Goal: Navigation & Orientation: Find specific page/section

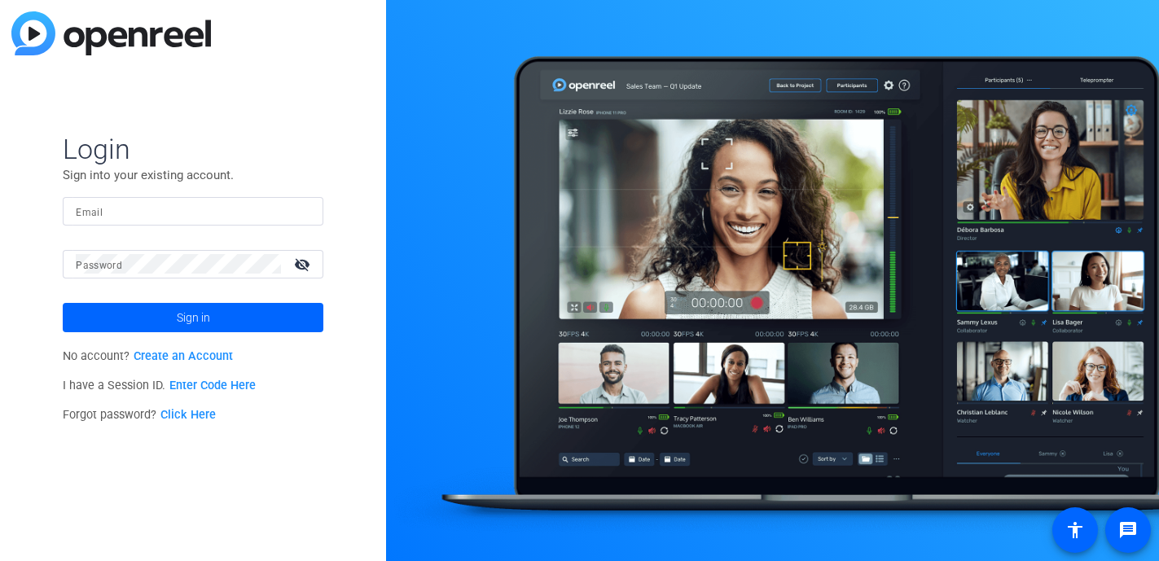
click at [168, 208] on input "Email" at bounding box center [193, 211] width 235 height 20
type input "[EMAIL_ADDRESS][DOMAIN_NAME]"
click at [63, 303] on button "Sign in" at bounding box center [193, 317] width 261 height 29
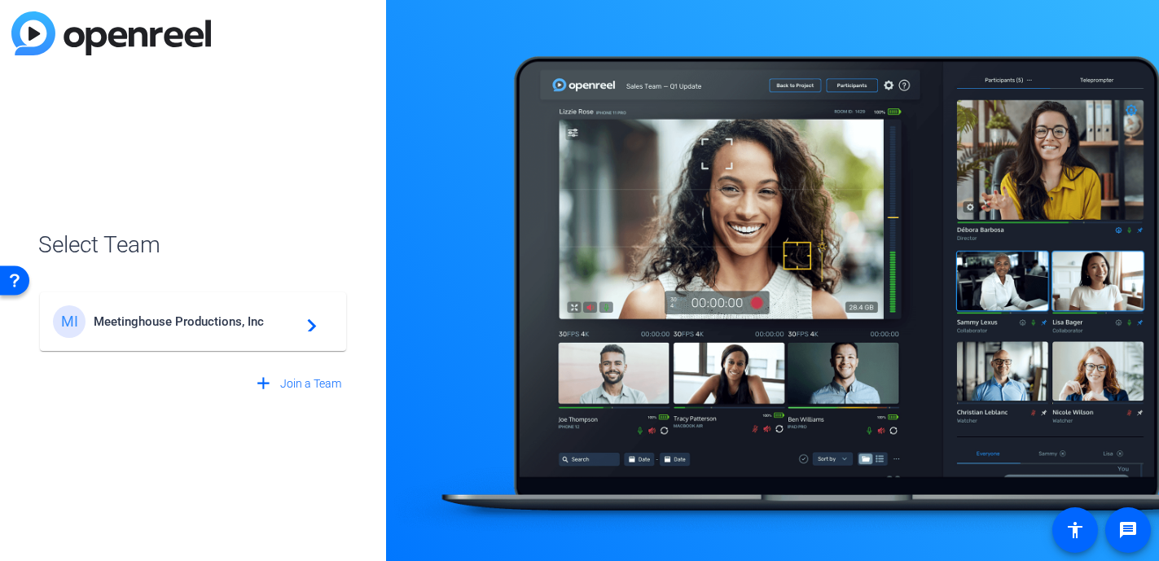
click at [284, 314] on span "Meetinghouse Productions, Inc" at bounding box center [196, 321] width 204 height 15
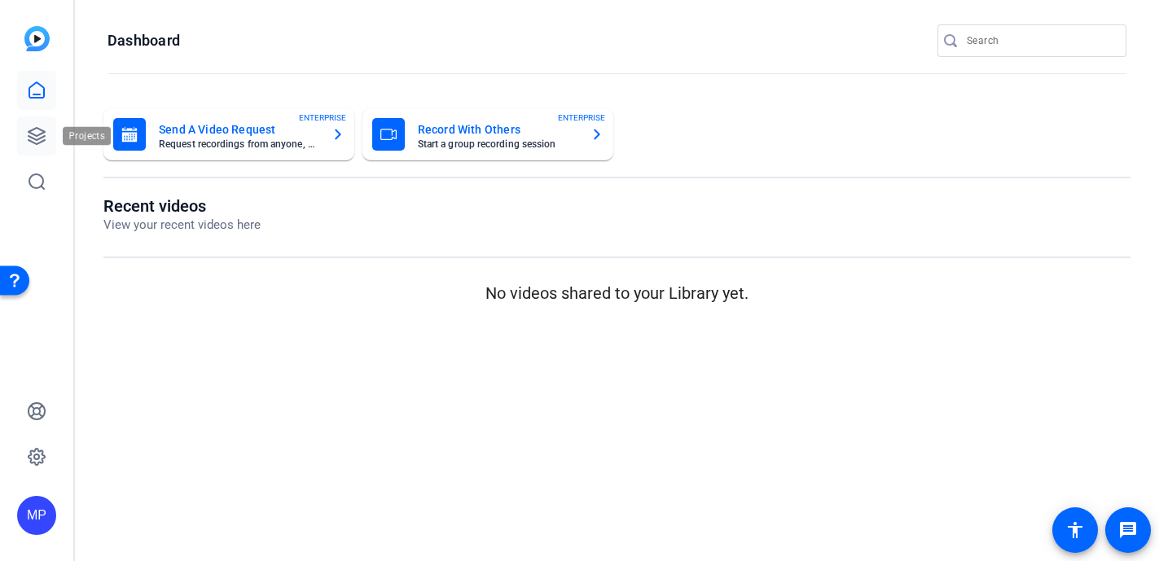
click at [39, 135] on icon at bounding box center [36, 136] width 16 height 16
